Goal: Task Accomplishment & Management: Manage account settings

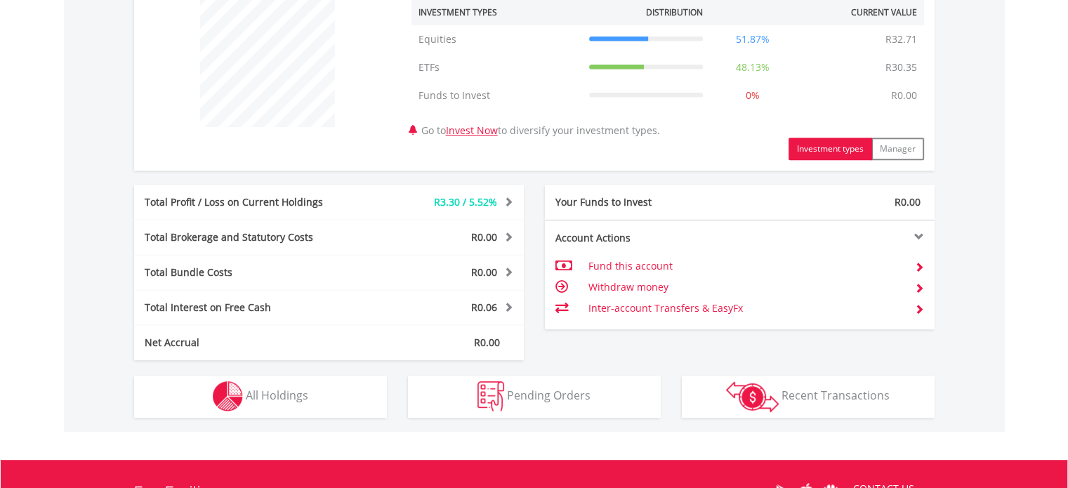
scroll to position [562, 0]
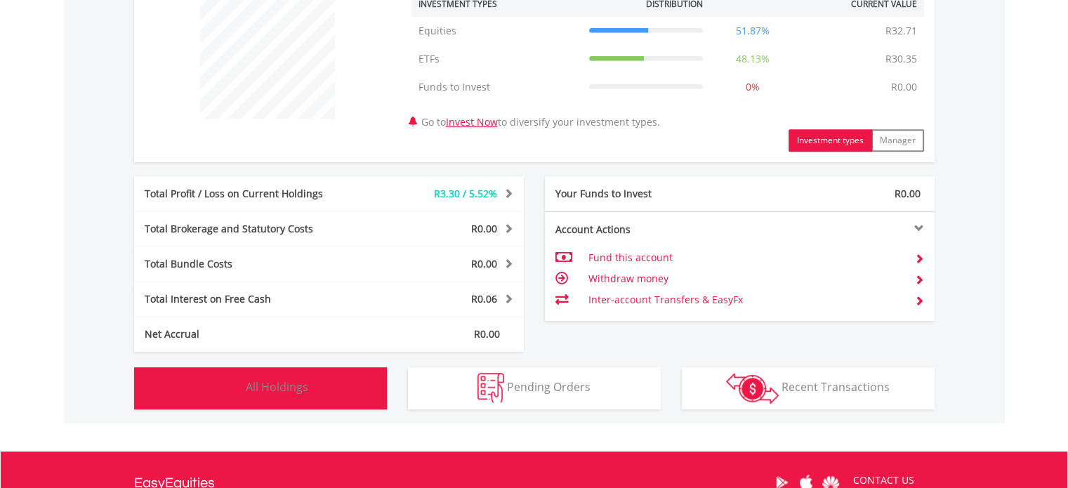
click at [254, 395] on button "Holdings All Holdings" at bounding box center [260, 388] width 253 height 42
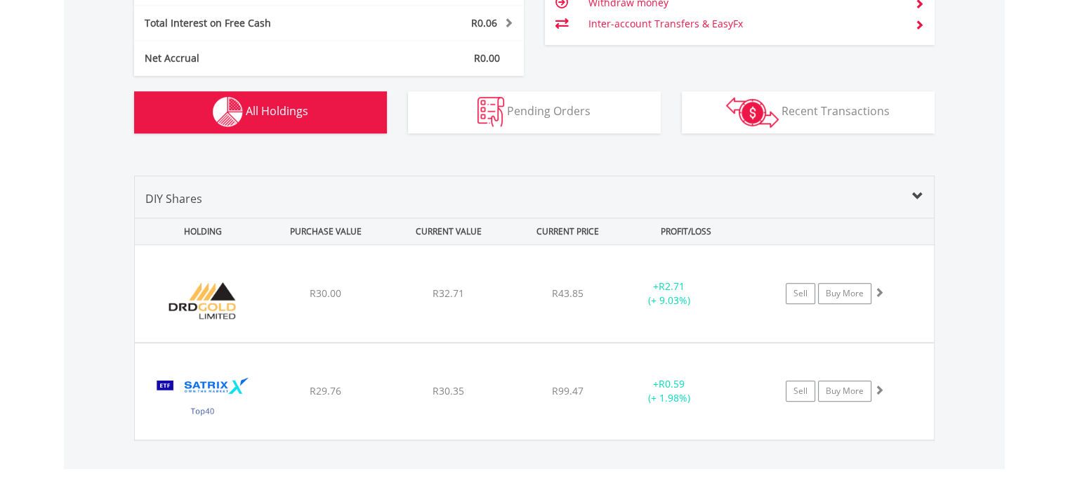
scroll to position [843, 0]
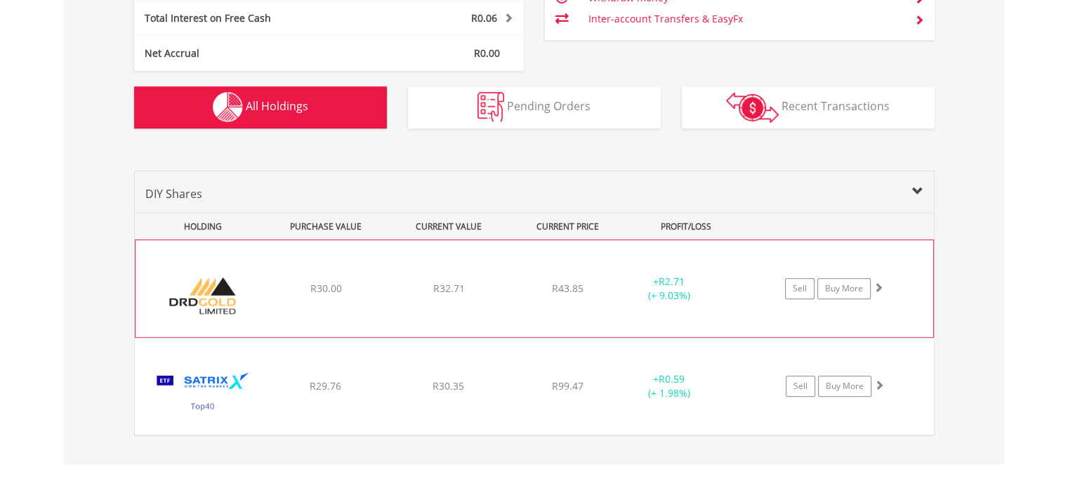
click at [324, 286] on span "R30.00" at bounding box center [326, 288] width 32 height 13
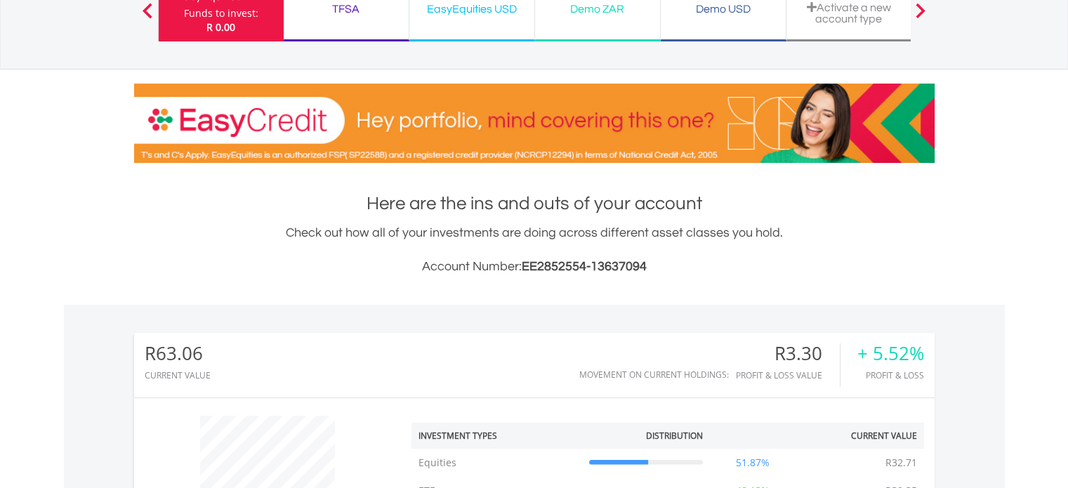
scroll to position [0, 0]
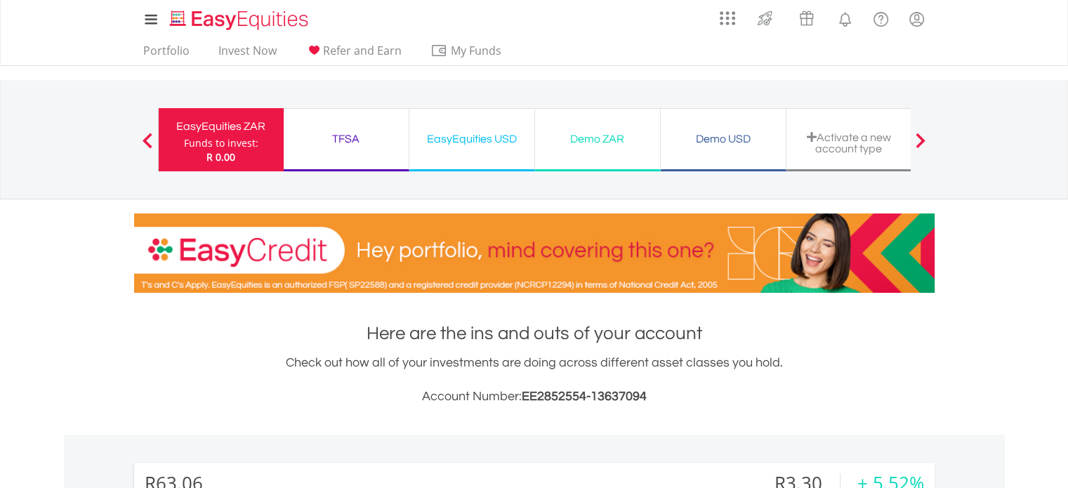
click at [451, 143] on div "EasyEquities USD" at bounding box center [472, 139] width 108 height 20
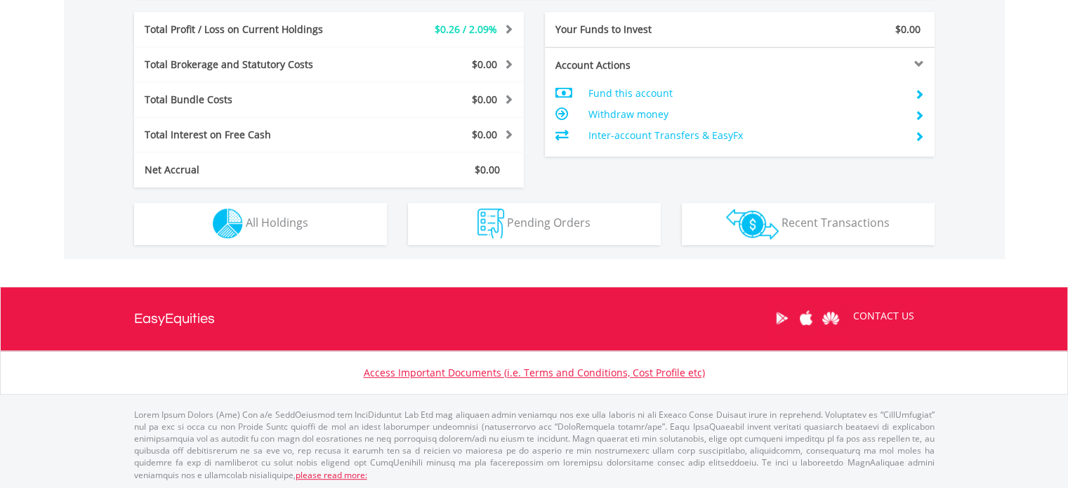
scroll to position [135, 267]
click at [264, 199] on div "Holdings All Holdings" at bounding box center [261, 217] width 274 height 58
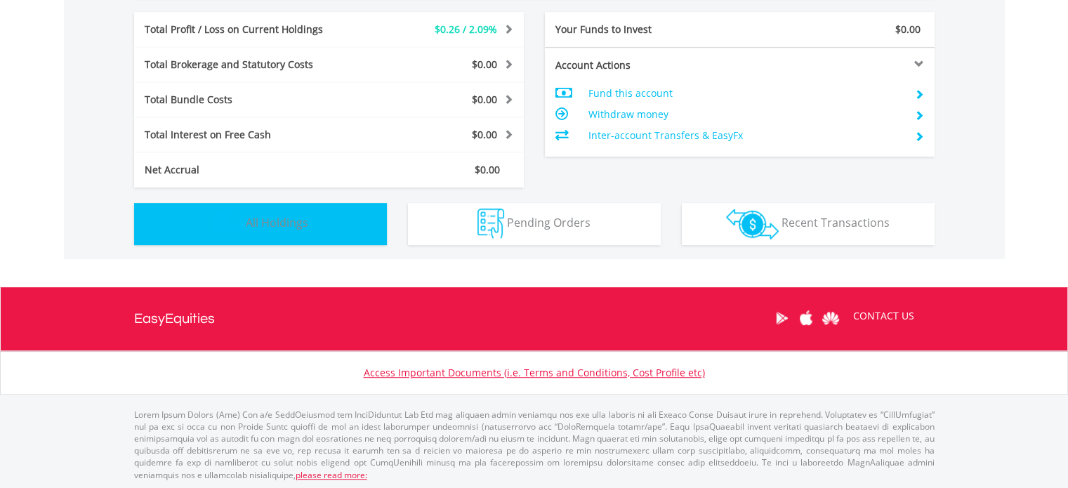
click at [264, 218] on span "All Holdings" at bounding box center [277, 222] width 63 height 15
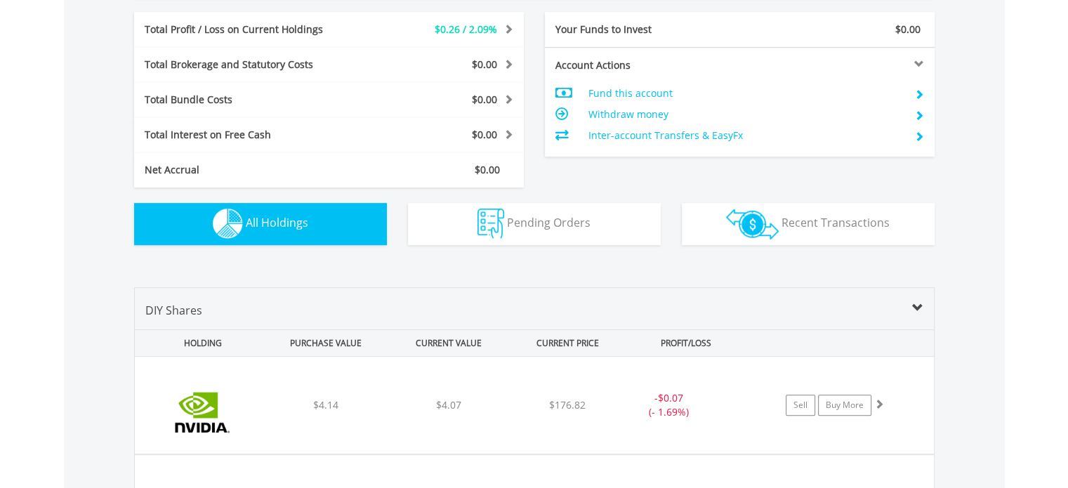
scroll to position [1012, 0]
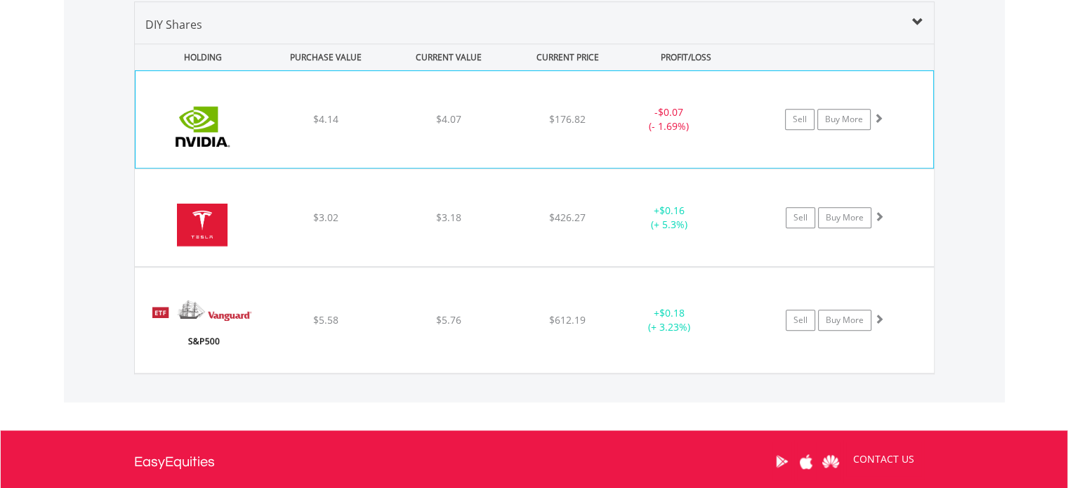
click at [316, 139] on div "﻿ Nvidia Corp $4.14 $4.07 $176.82 - $0.07 (- 1.69%) Sell Buy More" at bounding box center [535, 119] width 798 height 97
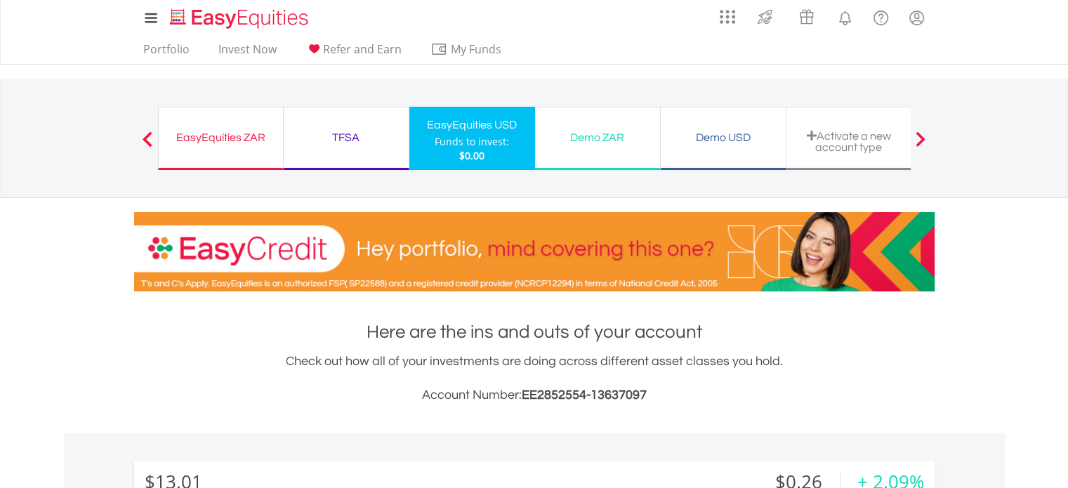
scroll to position [0, 0]
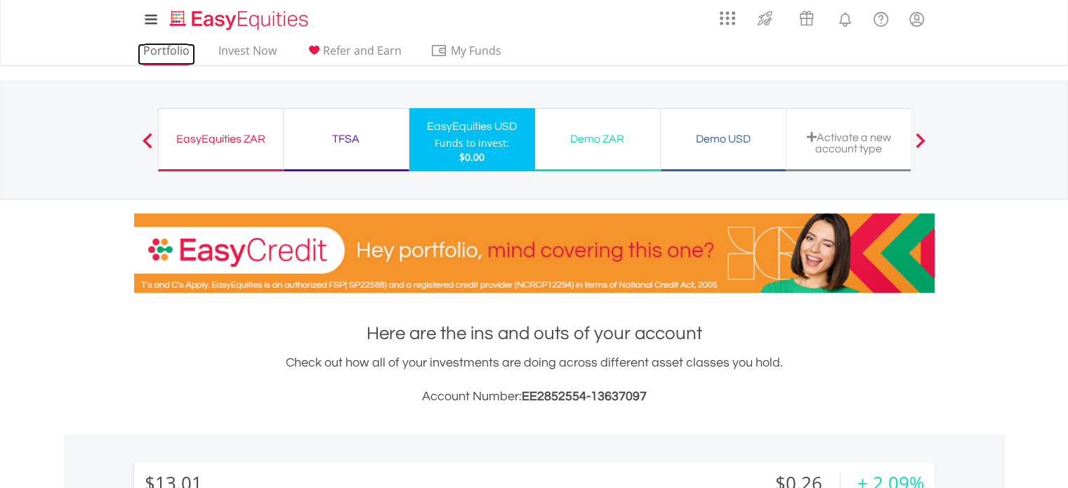
click at [169, 52] on link "Portfolio" at bounding box center [167, 55] width 58 height 22
